Goal: Task Accomplishment & Management: Manage account settings

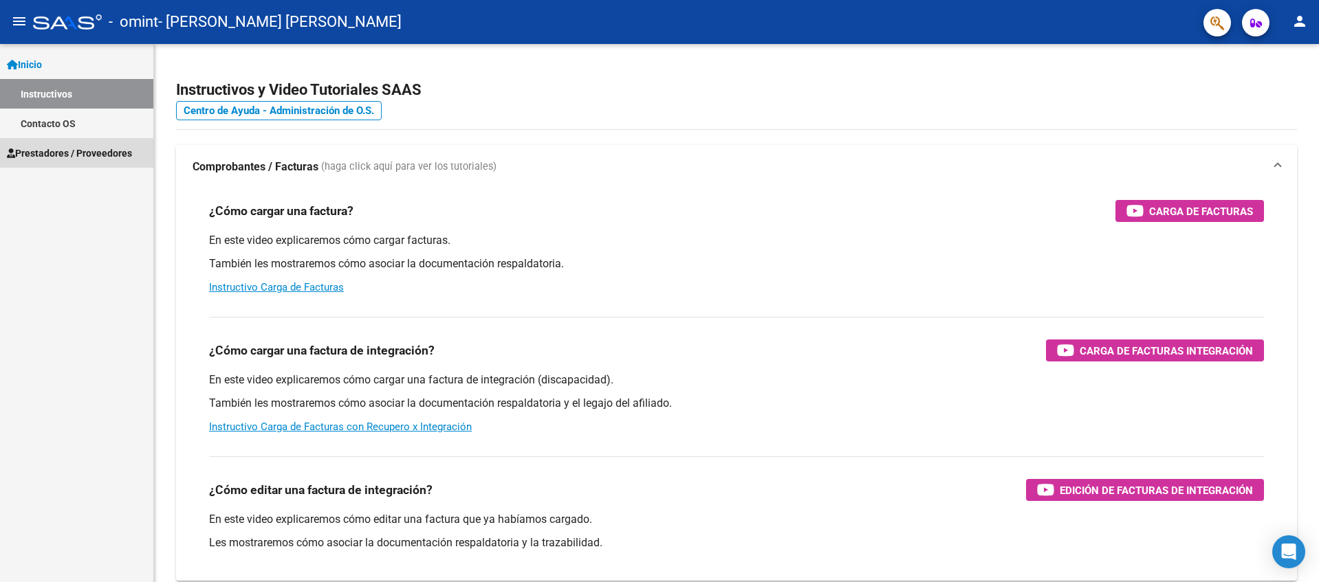
click at [52, 154] on span "Prestadores / Proveedores" at bounding box center [69, 153] width 125 height 15
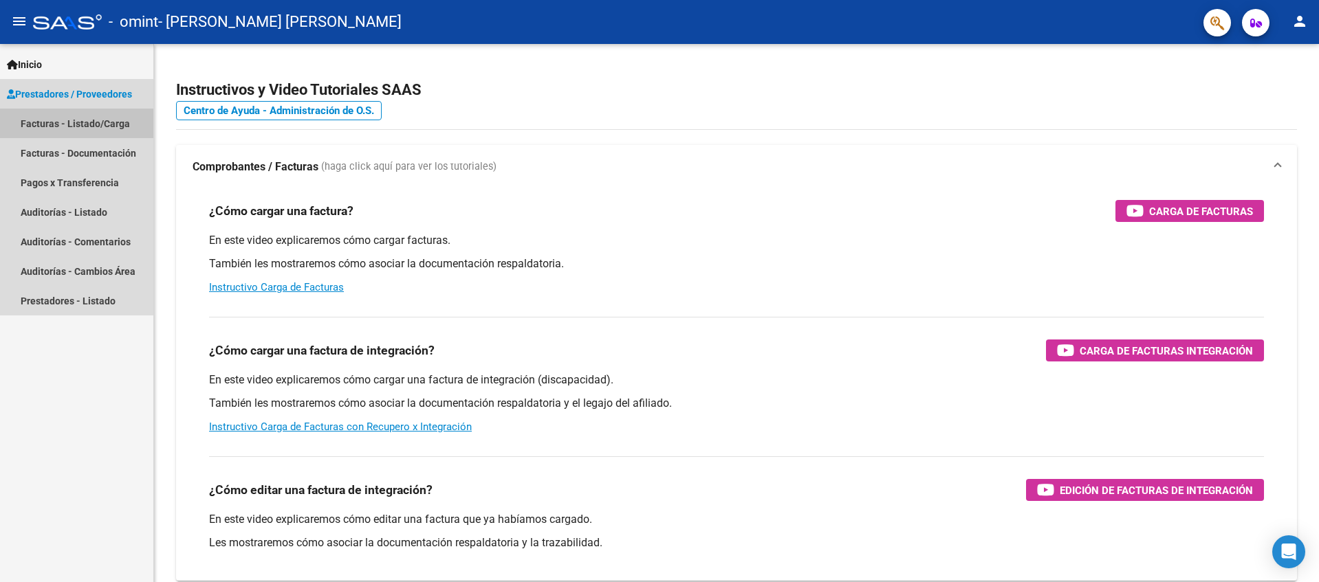
click at [62, 123] on link "Facturas - Listado/Carga" at bounding box center [76, 124] width 153 height 30
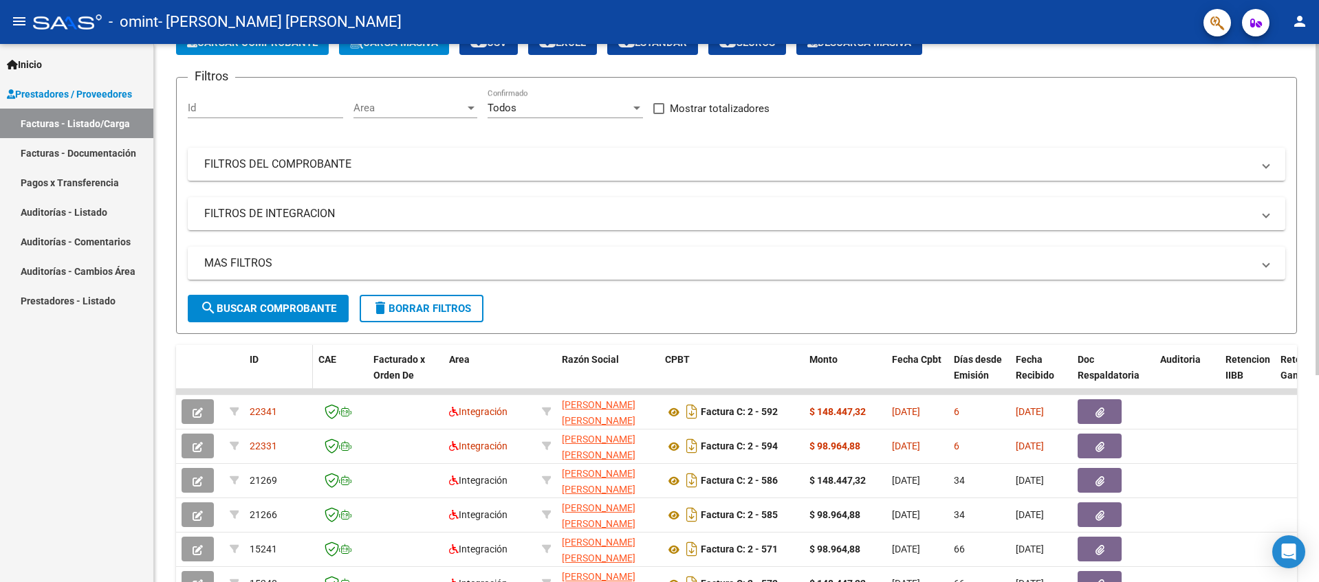
scroll to position [138, 0]
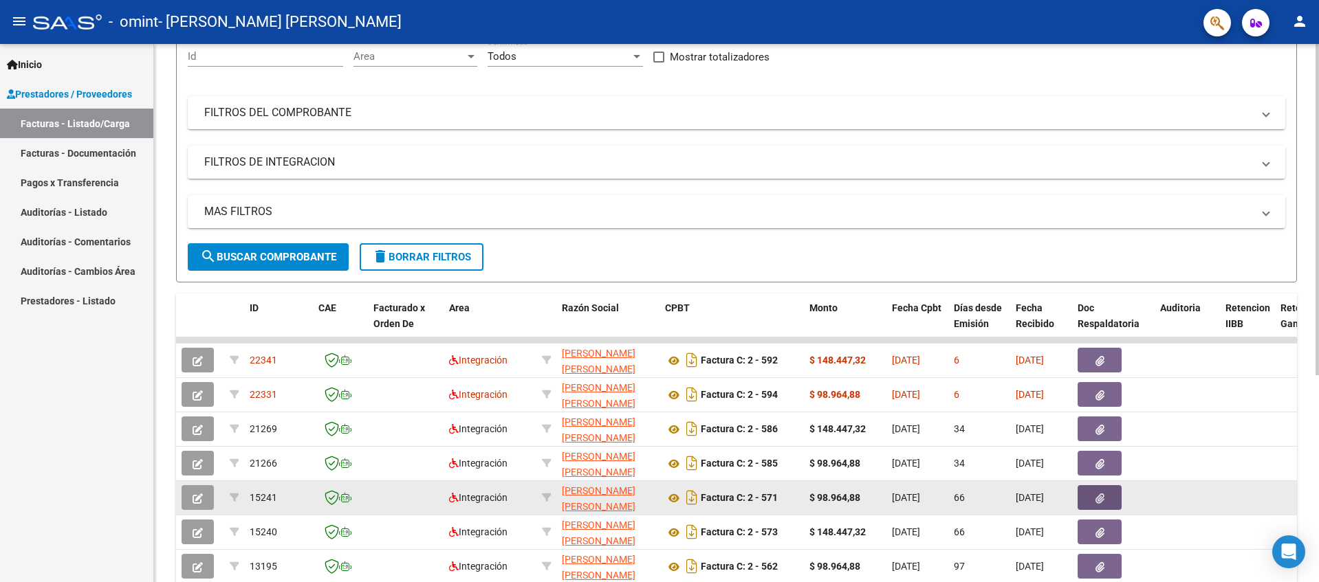
click at [1104, 499] on button "button" at bounding box center [1099, 497] width 44 height 25
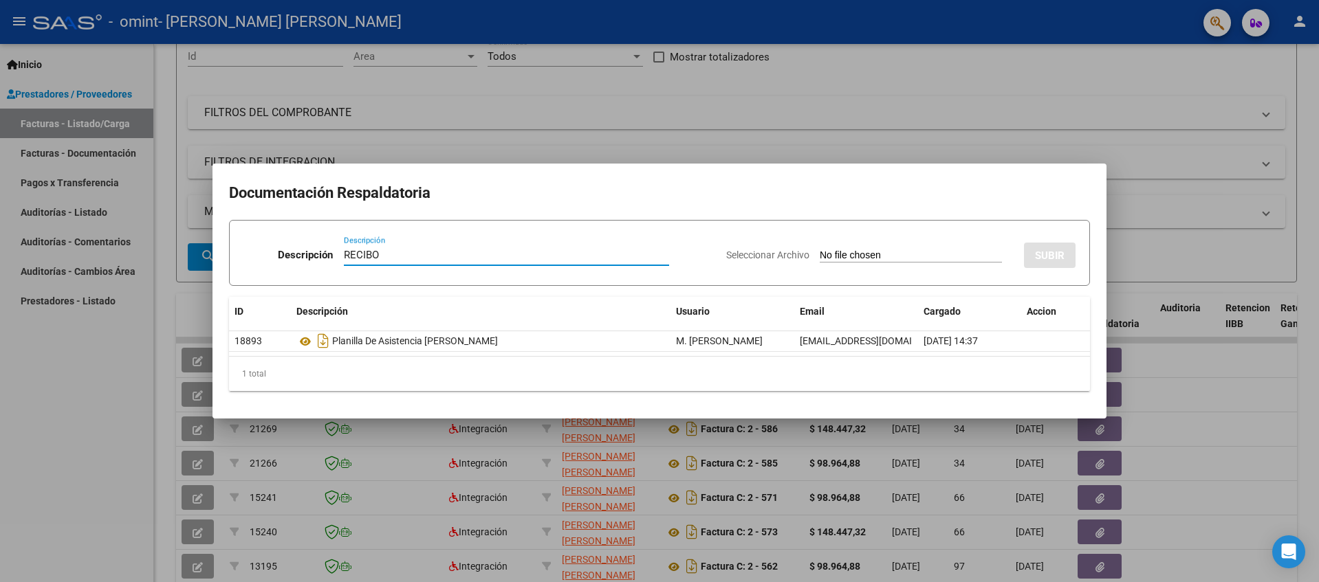
type input "RECIBO"
click at [826, 258] on input "Seleccionar Archivo" at bounding box center [911, 256] width 182 height 13
type input "C:\fakepath\27290834762_015_00002_00000051.pdf"
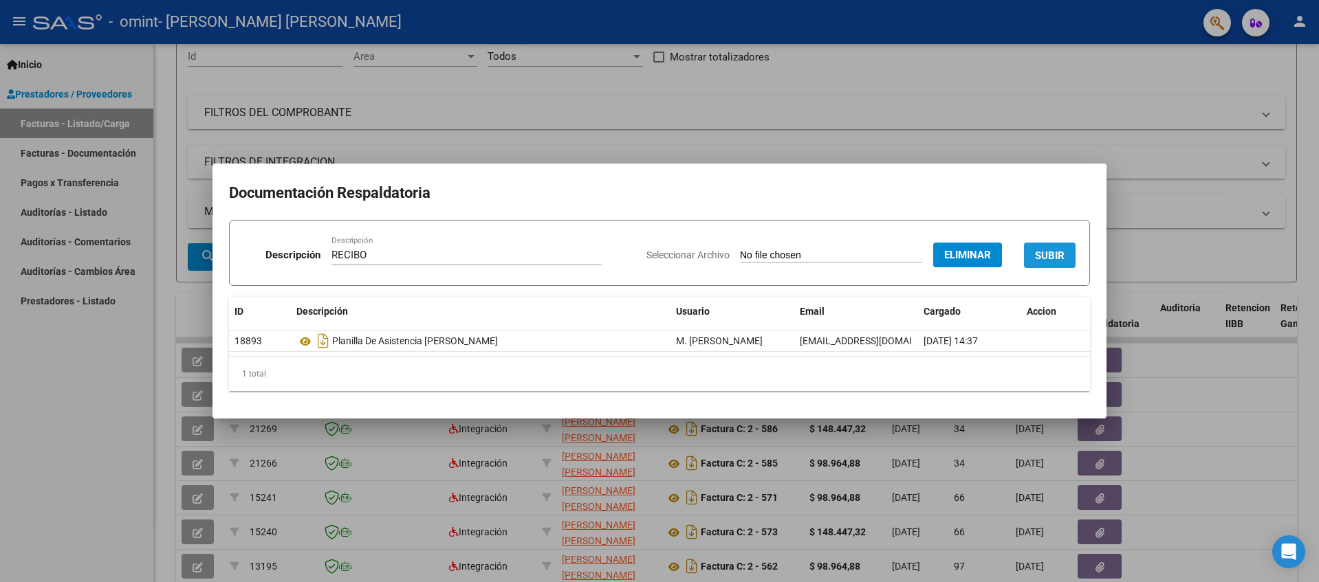
click at [1051, 253] on span "SUBIR" at bounding box center [1050, 256] width 30 height 12
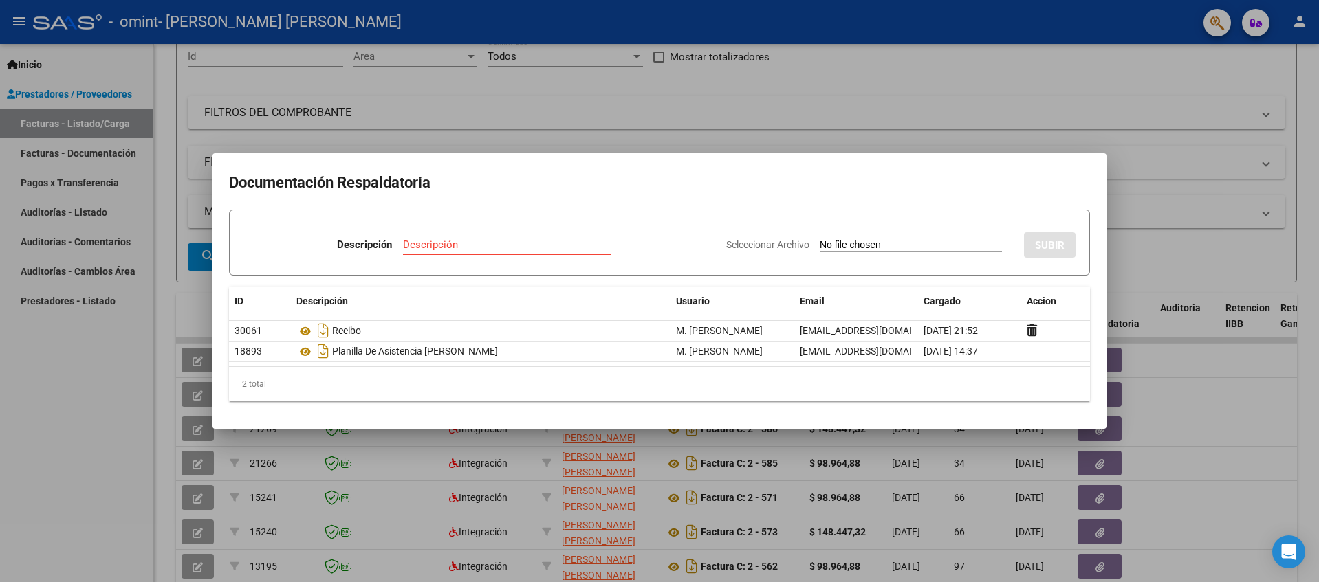
click at [681, 121] on div at bounding box center [659, 291] width 1319 height 582
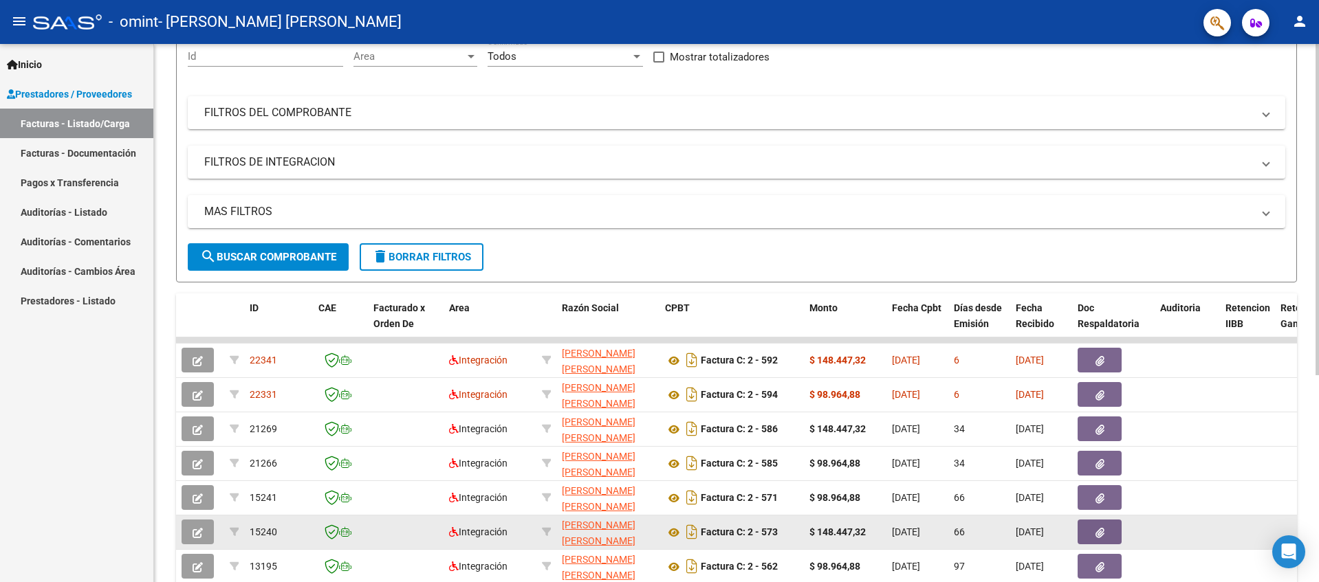
click at [1104, 536] on icon "button" at bounding box center [1099, 533] width 9 height 10
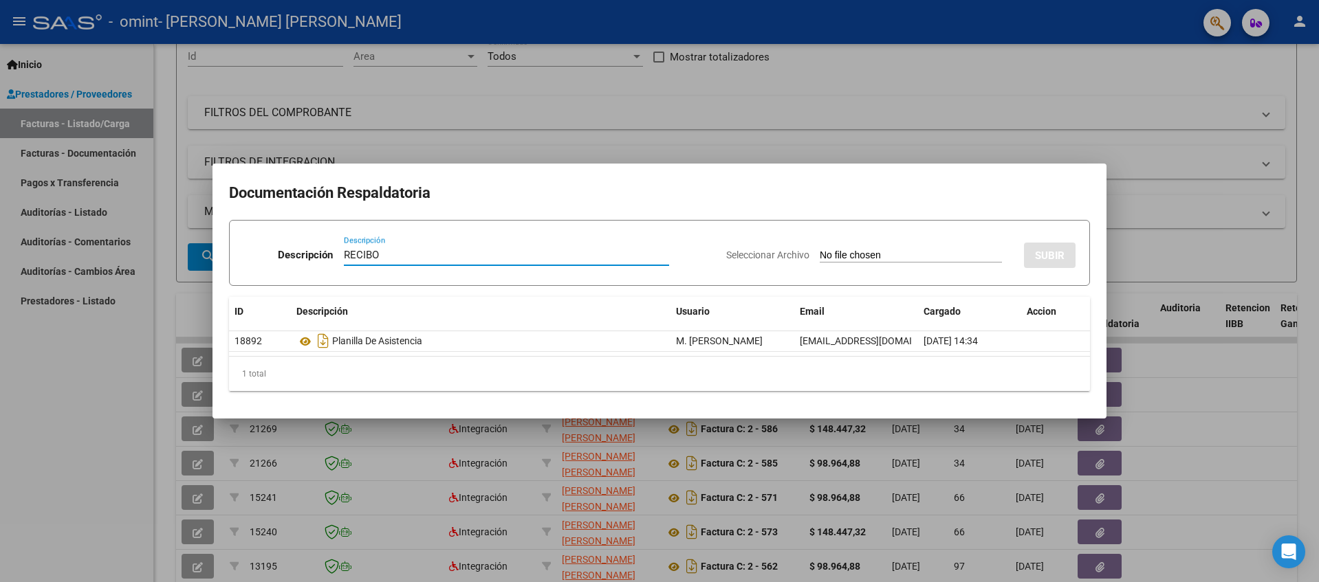
type input "RECIBO"
click at [901, 252] on input "Seleccionar Archivo" at bounding box center [911, 256] width 182 height 13
type input "C:\fakepath\27290834762_015_00002_00000052.pdf"
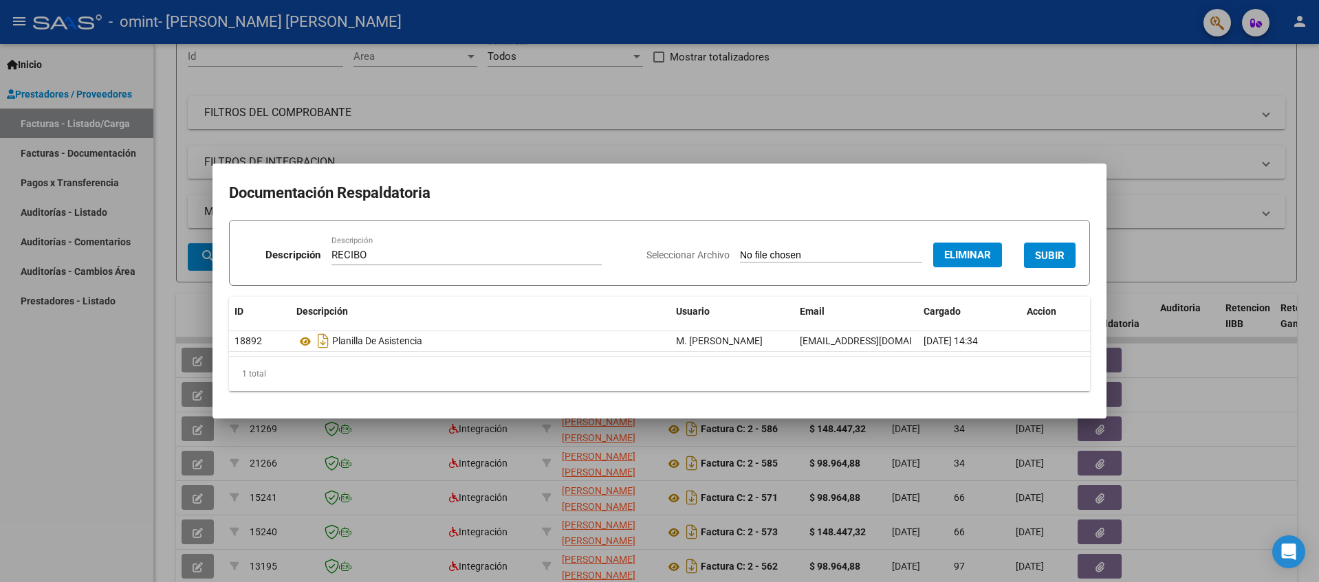
click at [1064, 257] on span "SUBIR" at bounding box center [1050, 256] width 30 height 12
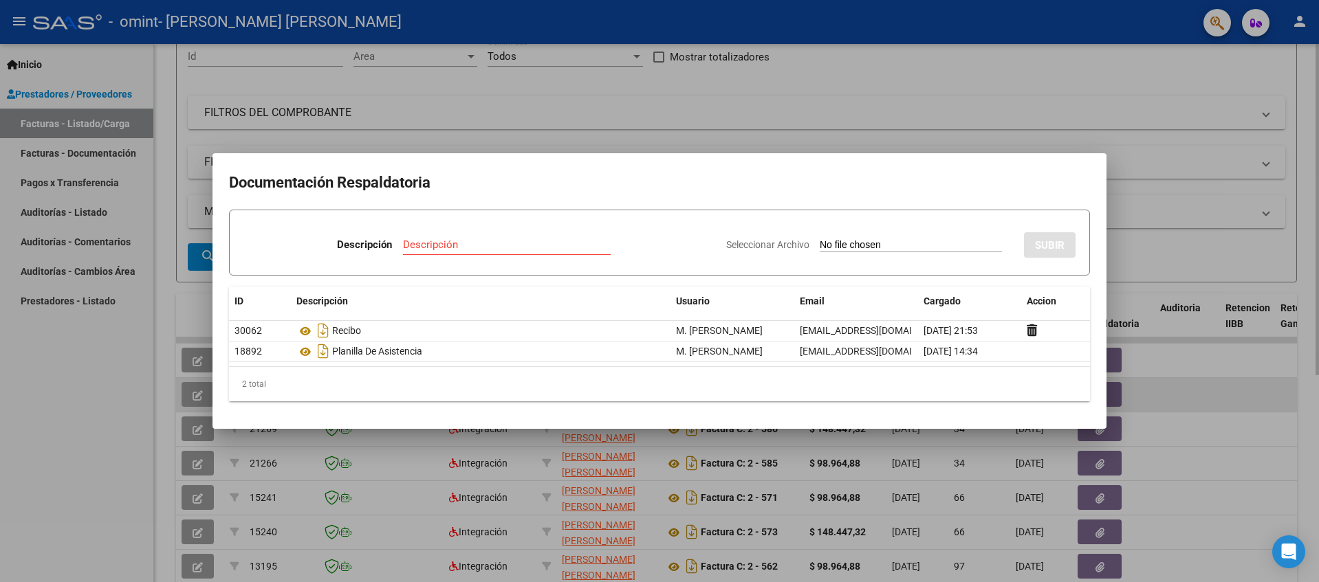
click at [1173, 404] on div at bounding box center [659, 291] width 1319 height 582
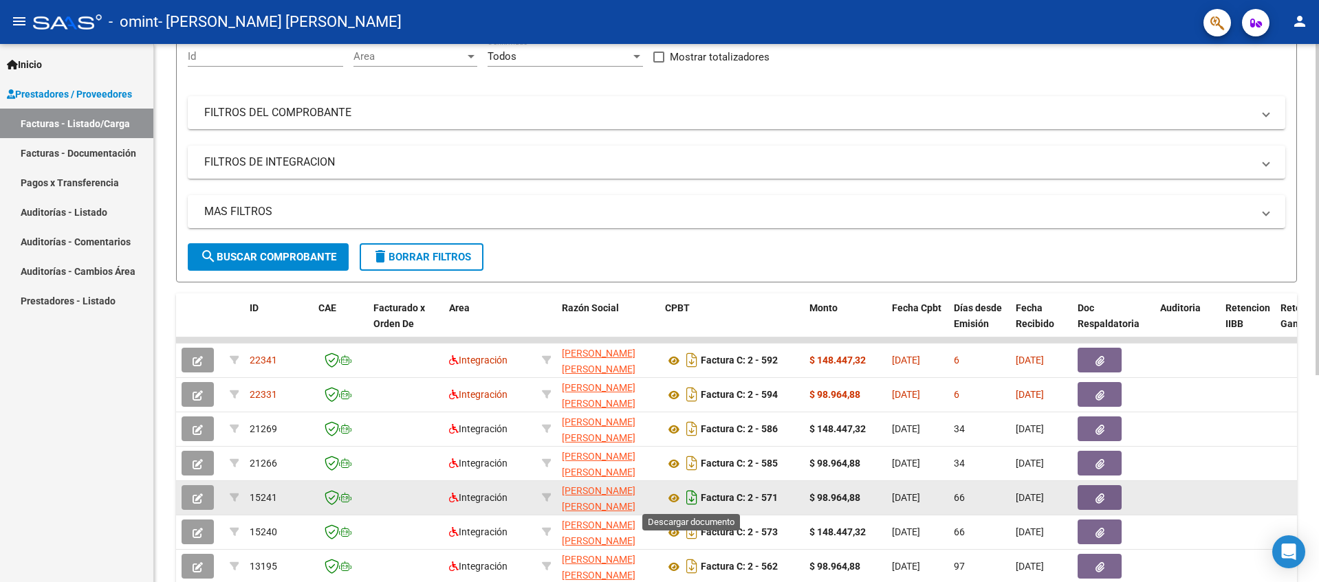
click at [696, 498] on icon "Descargar documento" at bounding box center [692, 498] width 18 height 22
click at [674, 497] on icon at bounding box center [674, 498] width 18 height 17
click at [1082, 503] on button "button" at bounding box center [1099, 497] width 44 height 25
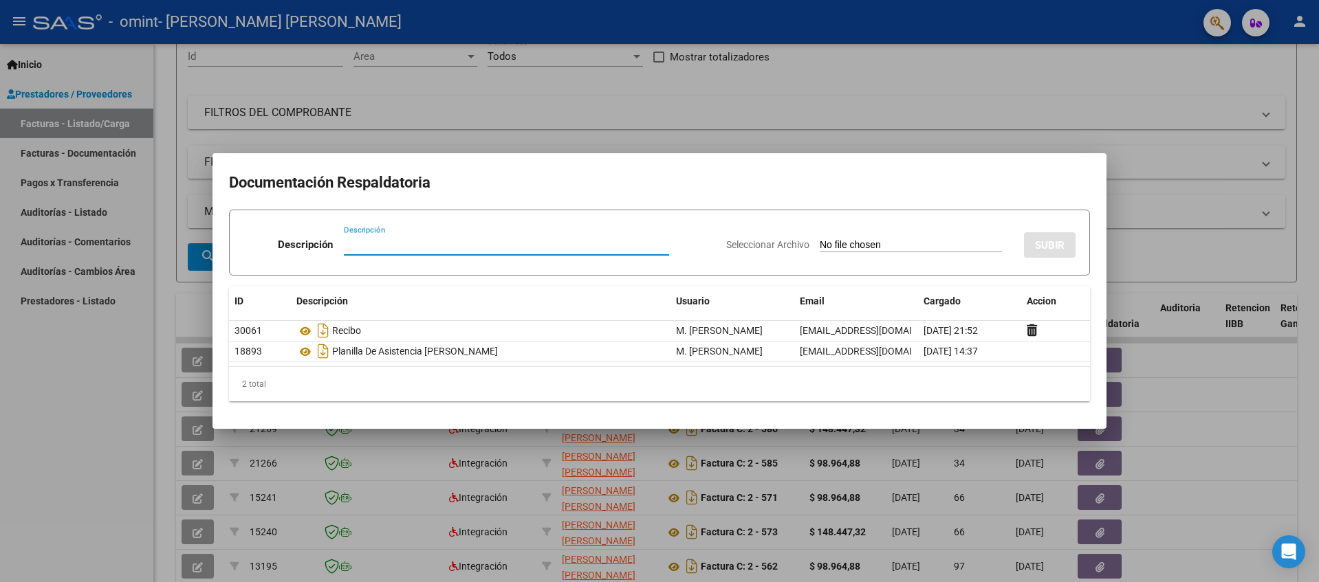
click at [1207, 410] on div at bounding box center [659, 291] width 1319 height 582
